Goal: Information Seeking & Learning: Find specific fact

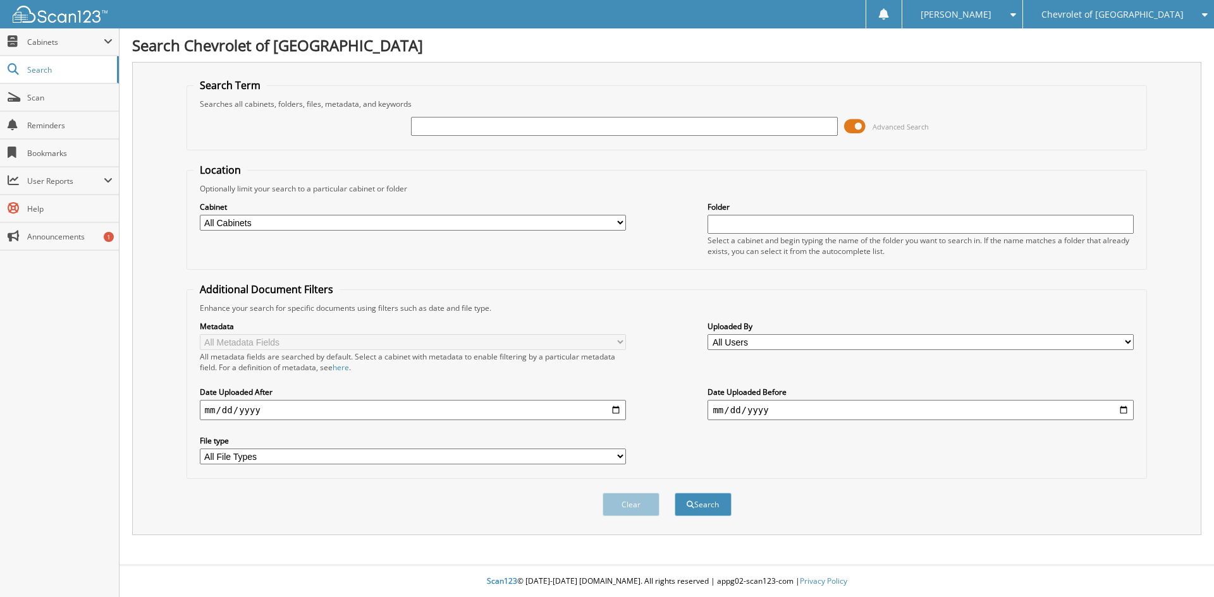
click at [869, 127] on span "Advanced Search" at bounding box center [886, 126] width 85 height 19
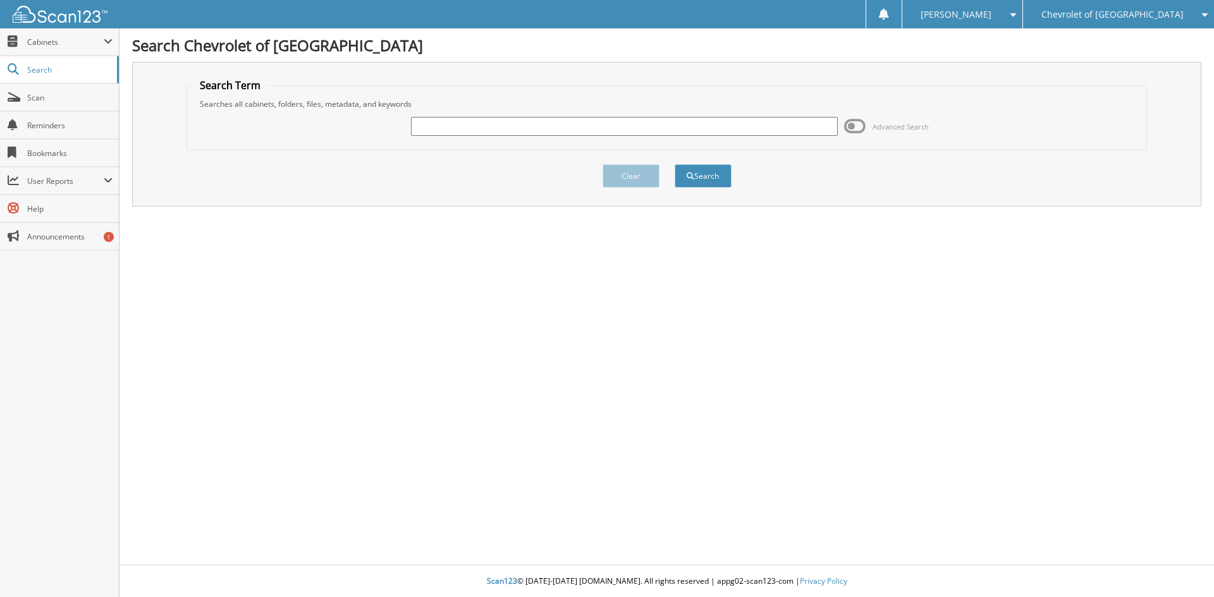
click at [647, 126] on input "text" at bounding box center [624, 126] width 426 height 19
type input "P8266"
click at [674, 164] on button "Search" at bounding box center [702, 175] width 57 height 23
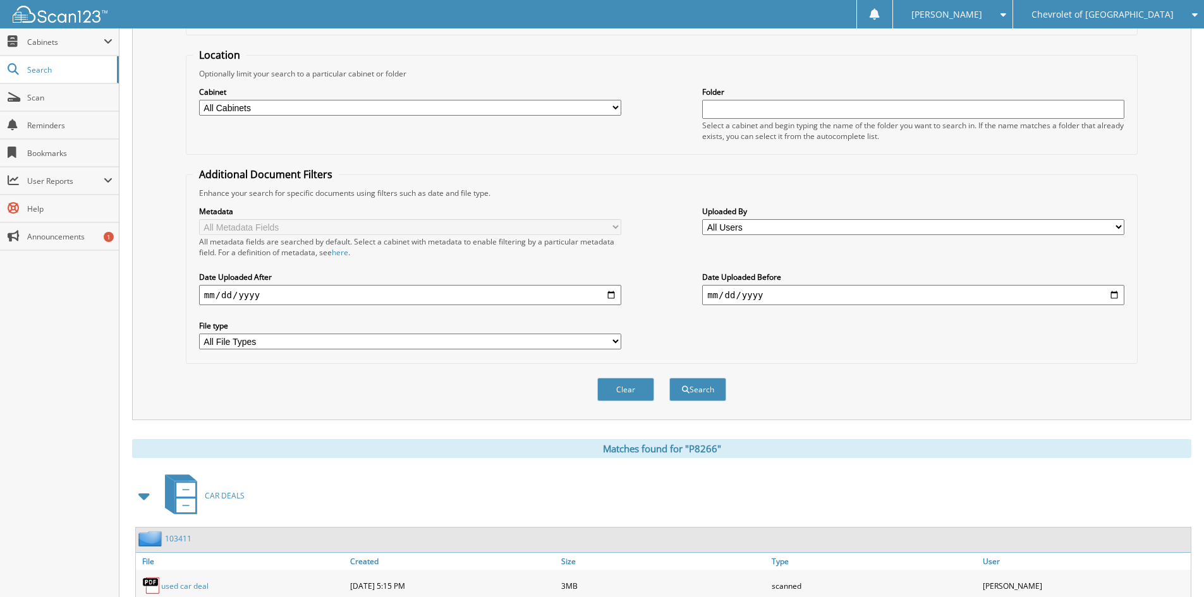
scroll to position [316, 0]
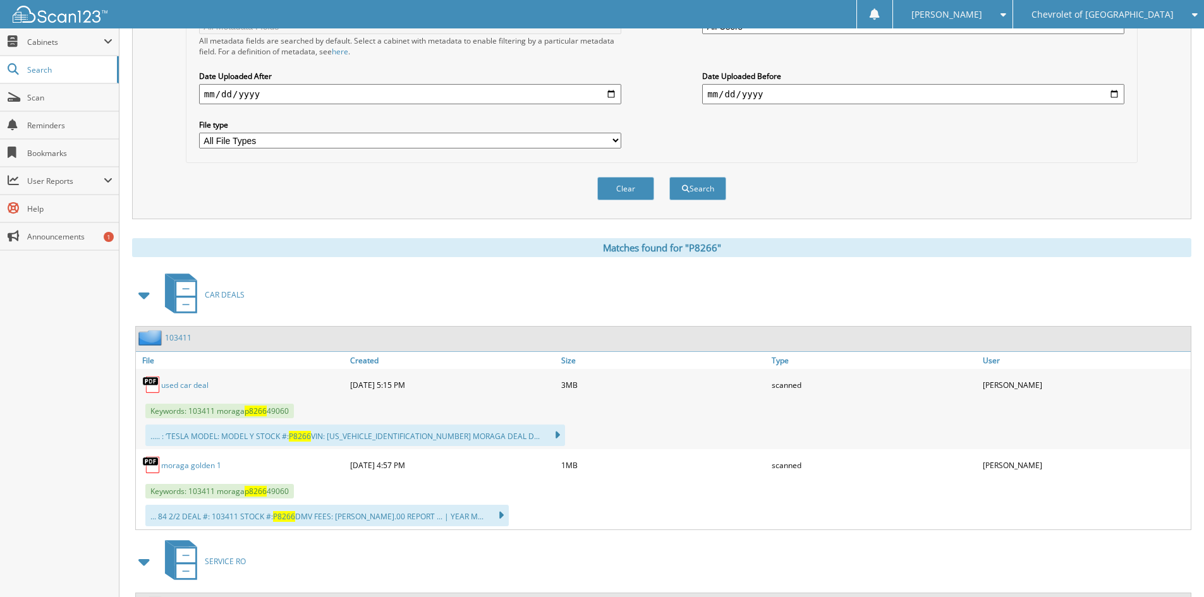
click at [178, 386] on link "used car deal" at bounding box center [184, 385] width 47 height 11
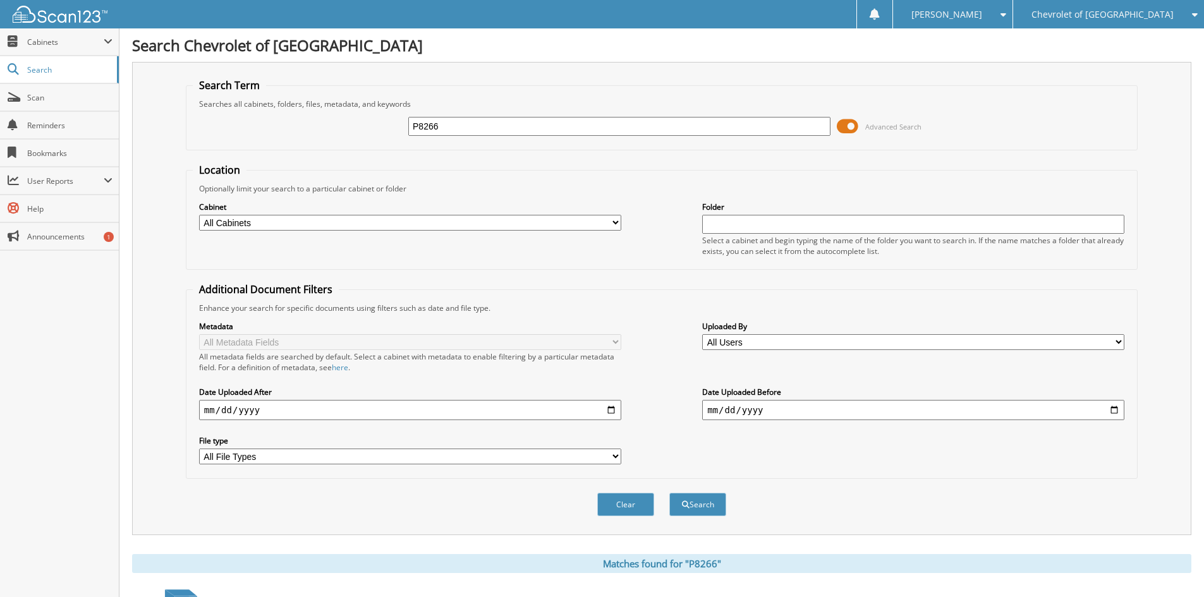
click at [1091, 13] on span "Chevrolet of [GEOGRAPHIC_DATA]" at bounding box center [1103, 15] width 142 height 8
click at [1106, 51] on link "Watsonville Chrysler Dodge Jeep Ram" at bounding box center [1108, 39] width 191 height 22
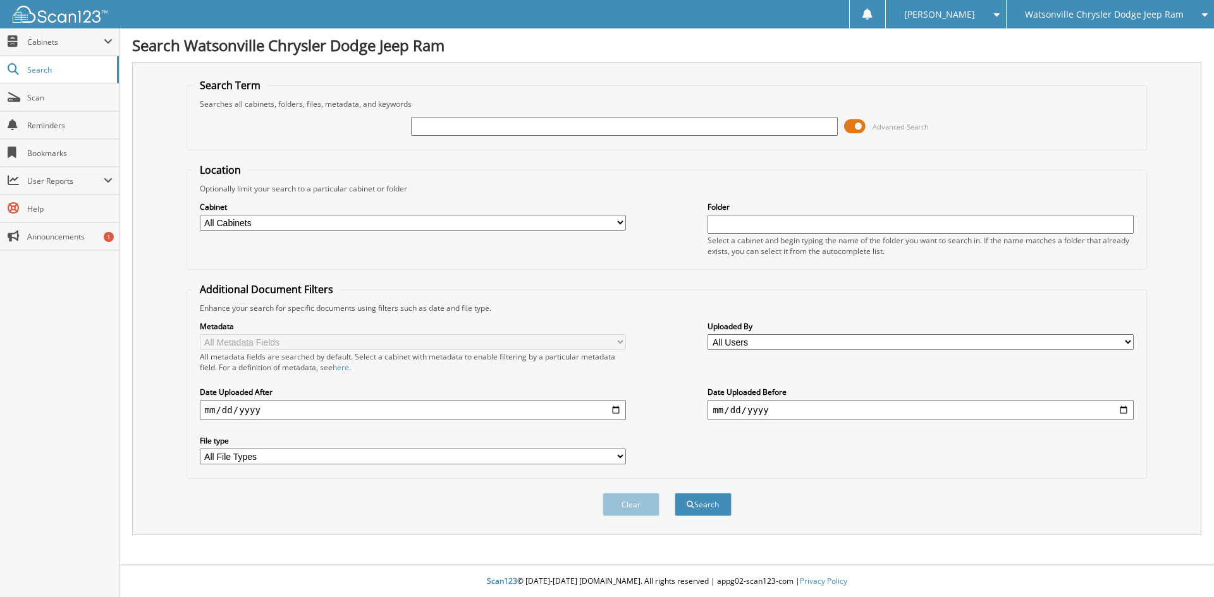
click at [616, 124] on input "text" at bounding box center [624, 126] width 426 height 19
type input "PD794"
click at [674, 493] on button "Search" at bounding box center [702, 504] width 57 height 23
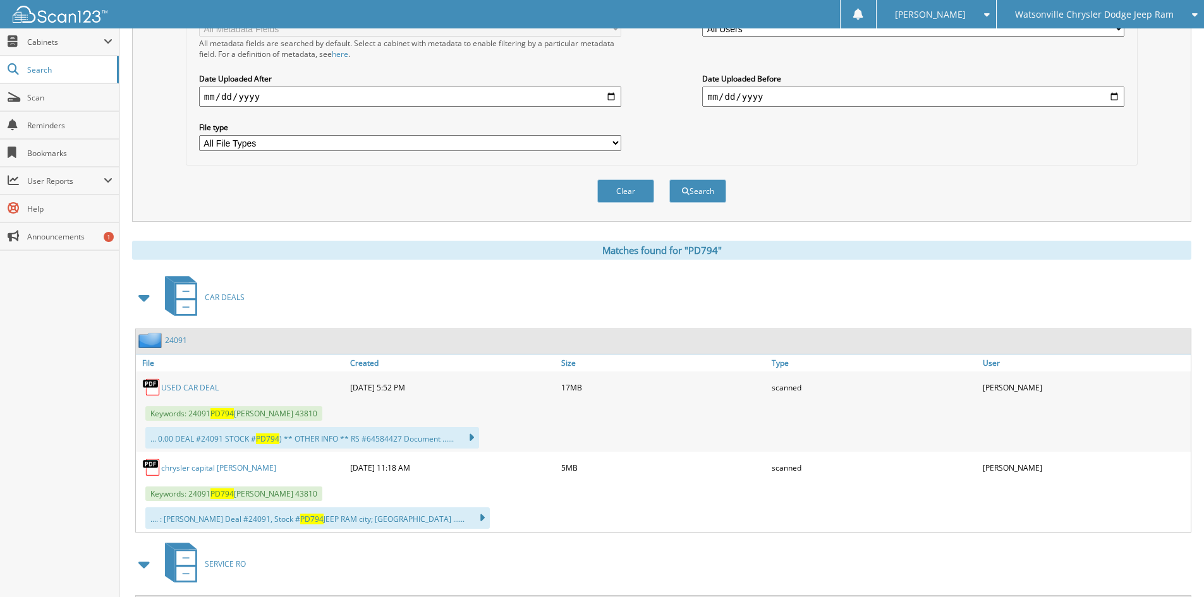
scroll to position [316, 0]
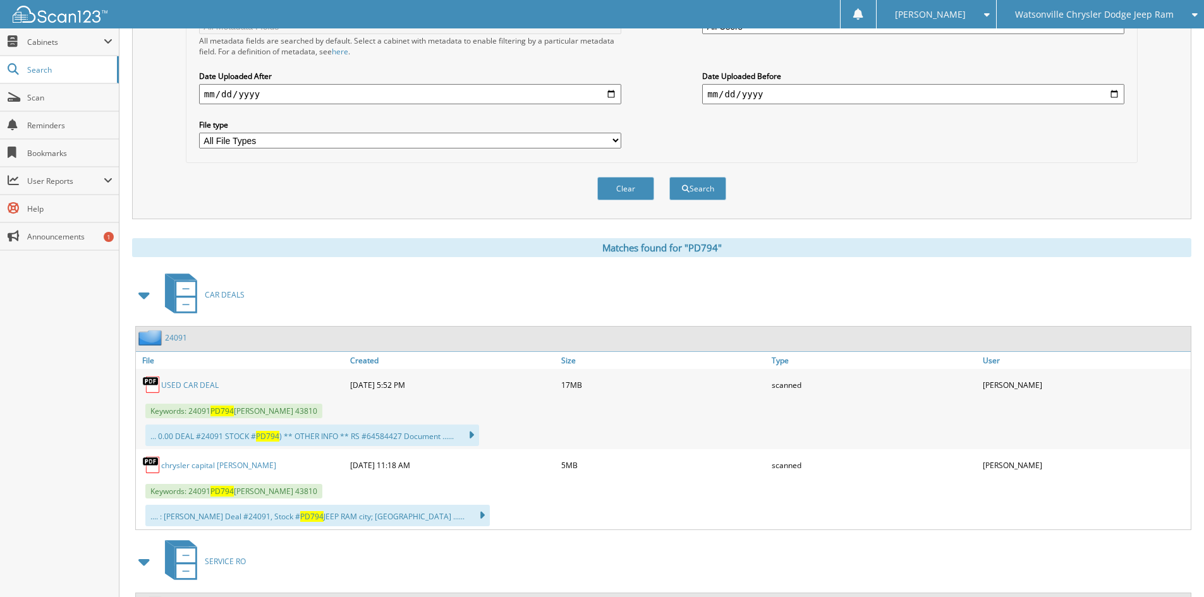
click at [184, 385] on link "USED CAR DEAL" at bounding box center [190, 385] width 58 height 11
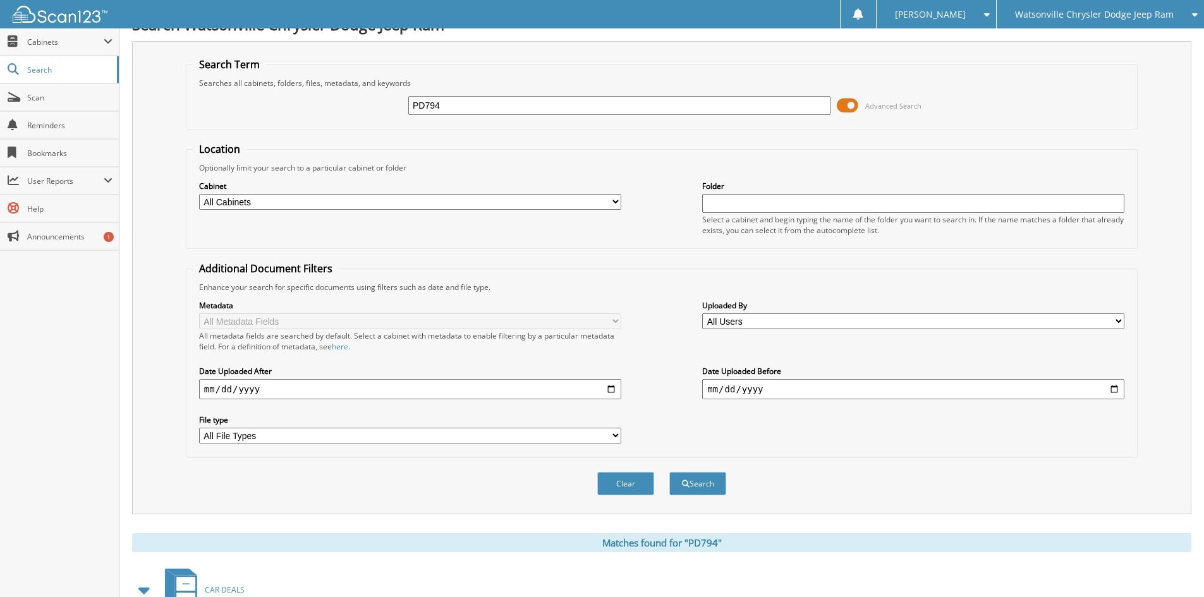
scroll to position [0, 0]
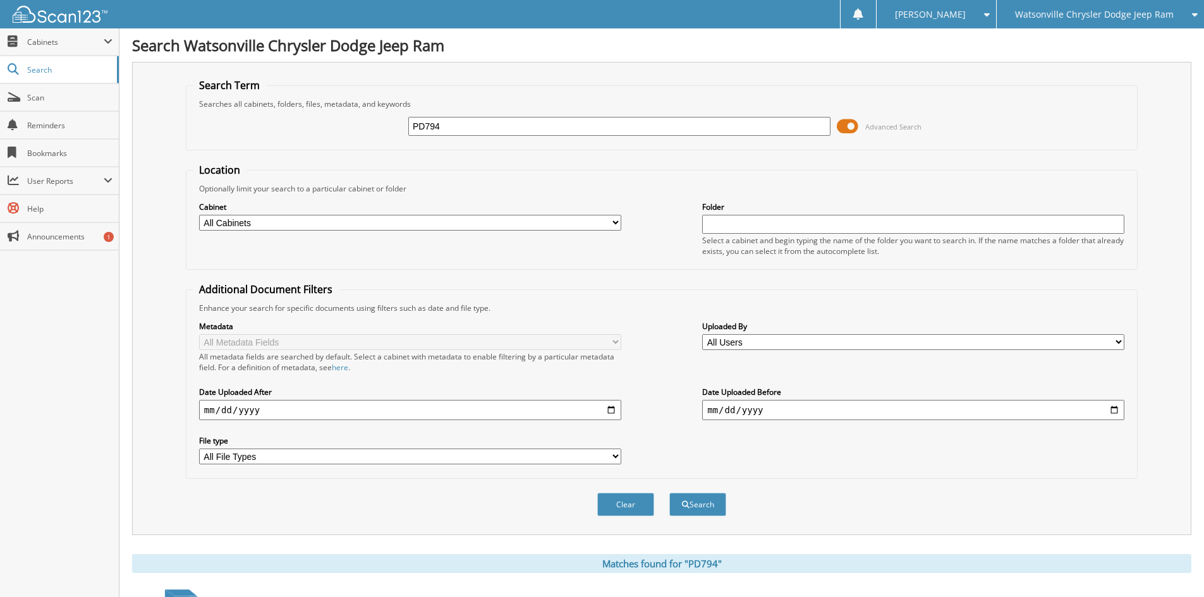
drag, startPoint x: 389, startPoint y: 123, endPoint x: 367, endPoint y: 123, distance: 22.1
click at [367, 123] on div "PD794 Advanced Search" at bounding box center [662, 126] width 938 height 34
type input "PD774"
click at [669, 493] on button "Search" at bounding box center [697, 504] width 57 height 23
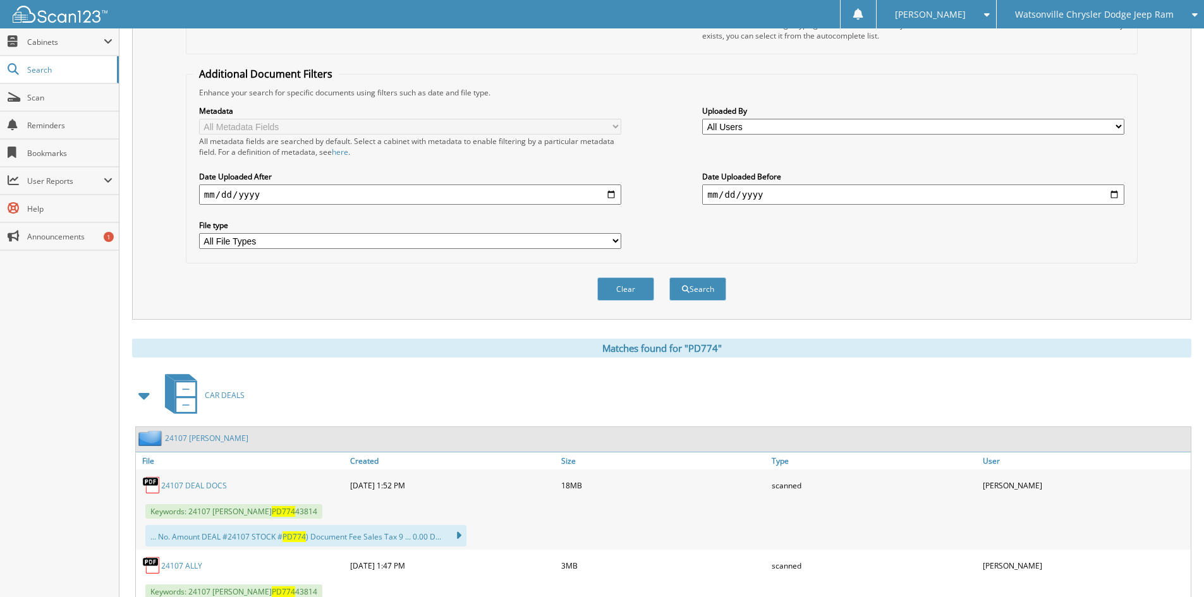
scroll to position [253, 0]
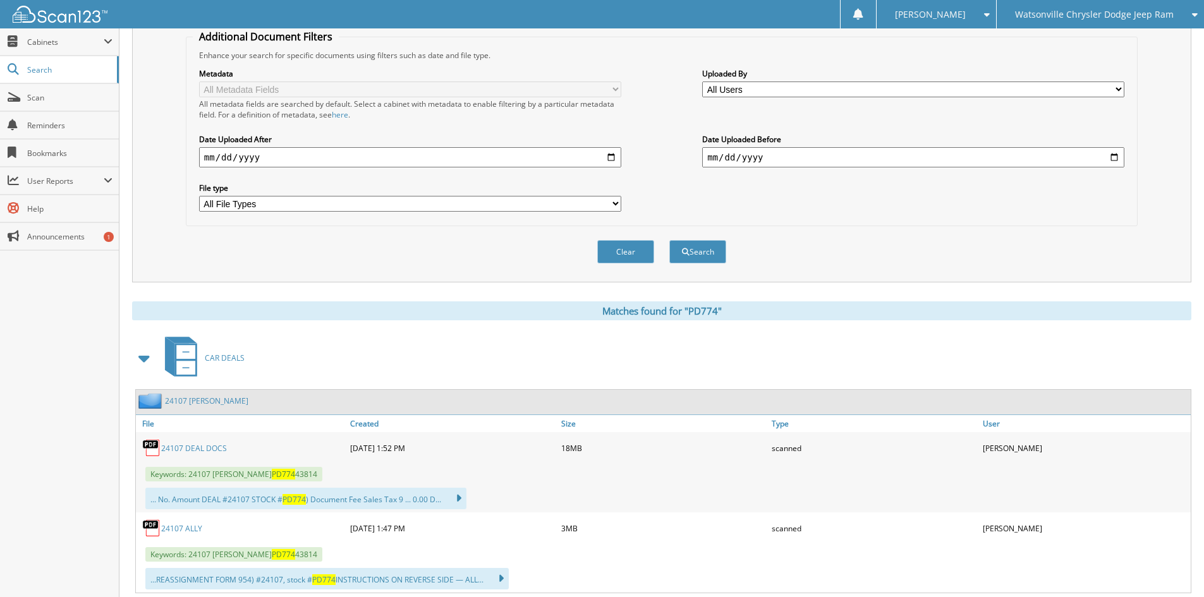
click at [209, 447] on link "24107 DEAL DOCS" at bounding box center [194, 448] width 66 height 11
click at [169, 450] on link "24107 DEAL DOCS" at bounding box center [194, 448] width 66 height 11
click at [152, 446] on img at bounding box center [151, 448] width 19 height 19
click at [171, 449] on link "24107 DEAL DOCS" at bounding box center [194, 448] width 66 height 11
